Goal: Check status: Check status

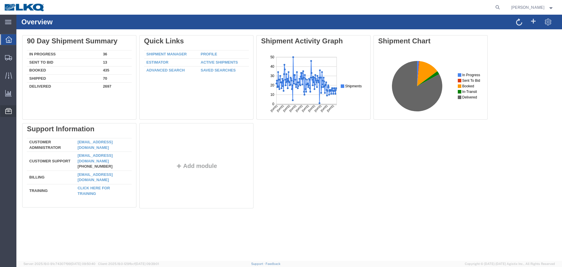
click at [0, 0] on span "Location Appointment" at bounding box center [0, 0] width 0 height 0
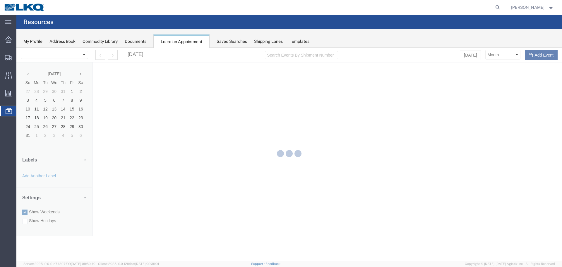
select select "27634"
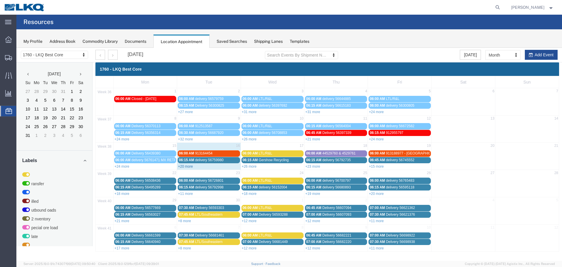
click at [189, 166] on link "+20 more" at bounding box center [185, 166] width 15 height 4
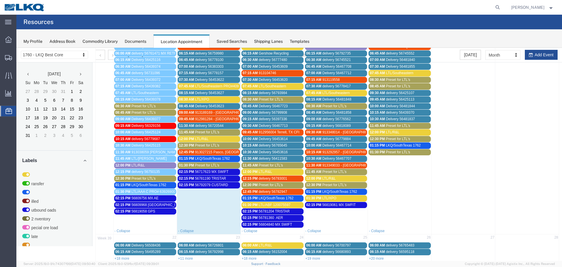
scroll to position [110, 0]
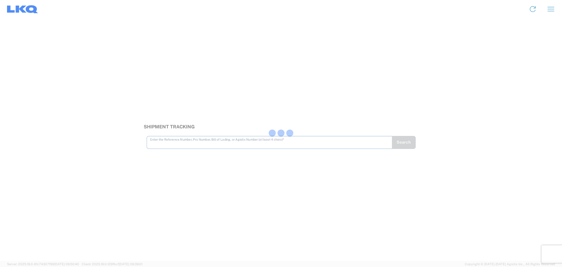
click at [238, 143] on div at bounding box center [281, 133] width 562 height 267
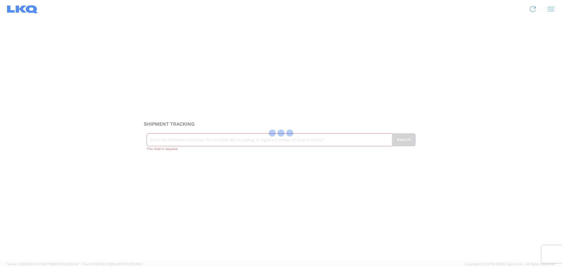
click at [238, 143] on div at bounding box center [281, 133] width 562 height 267
click at [238, 143] on input "text" at bounding box center [269, 139] width 239 height 10
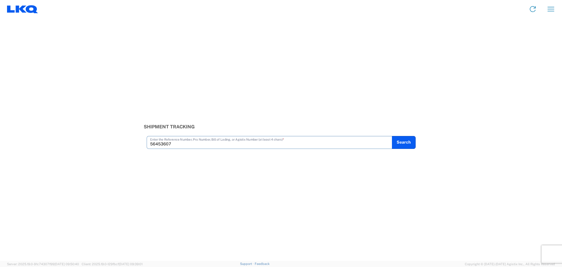
type input "56453607"
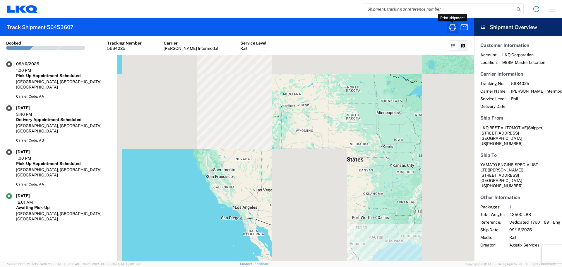
click at [450, 29] on icon "button" at bounding box center [452, 27] width 7 height 6
